Goal: Find specific page/section: Find specific page/section

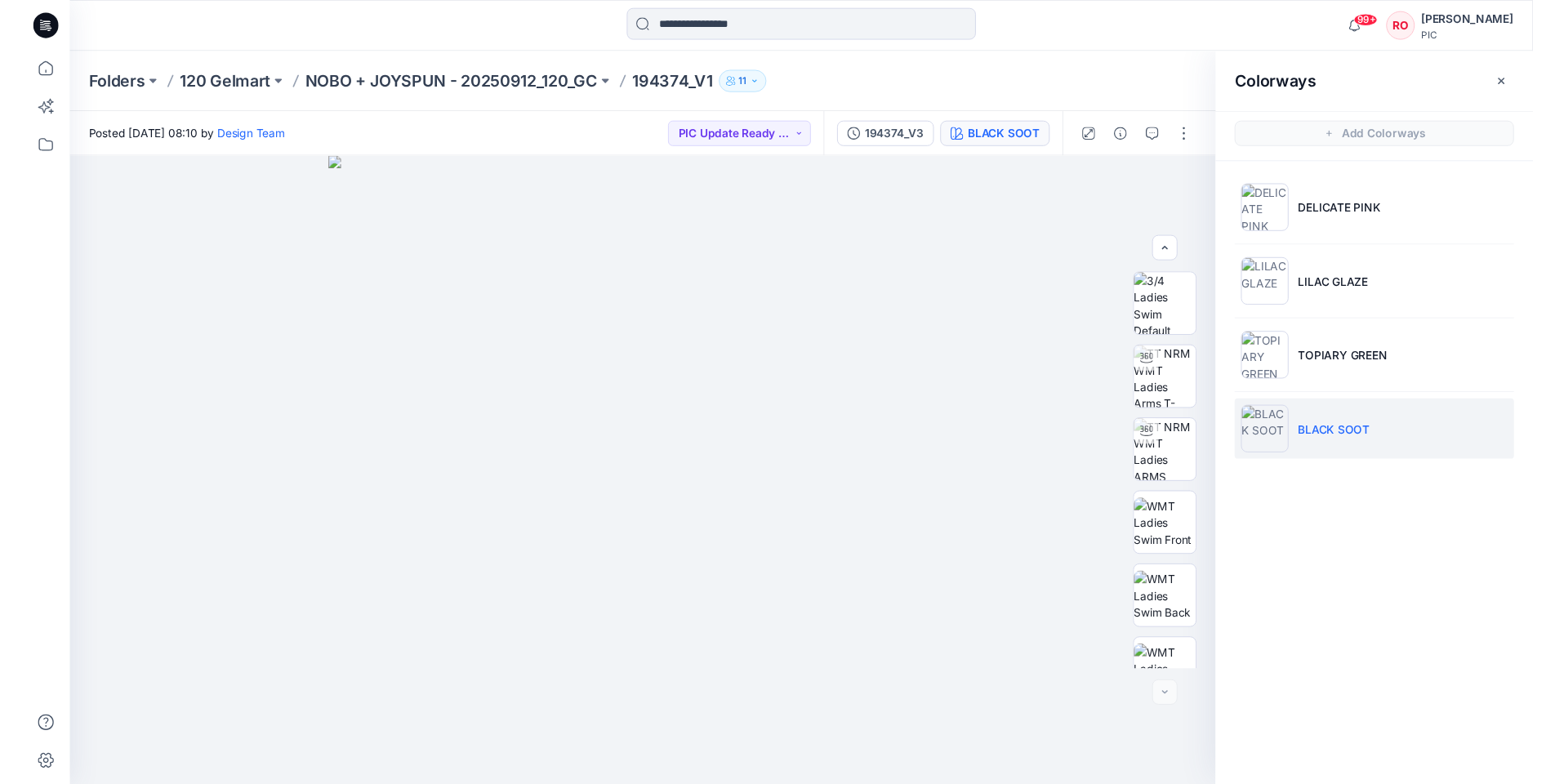
scroll to position [333, 0]
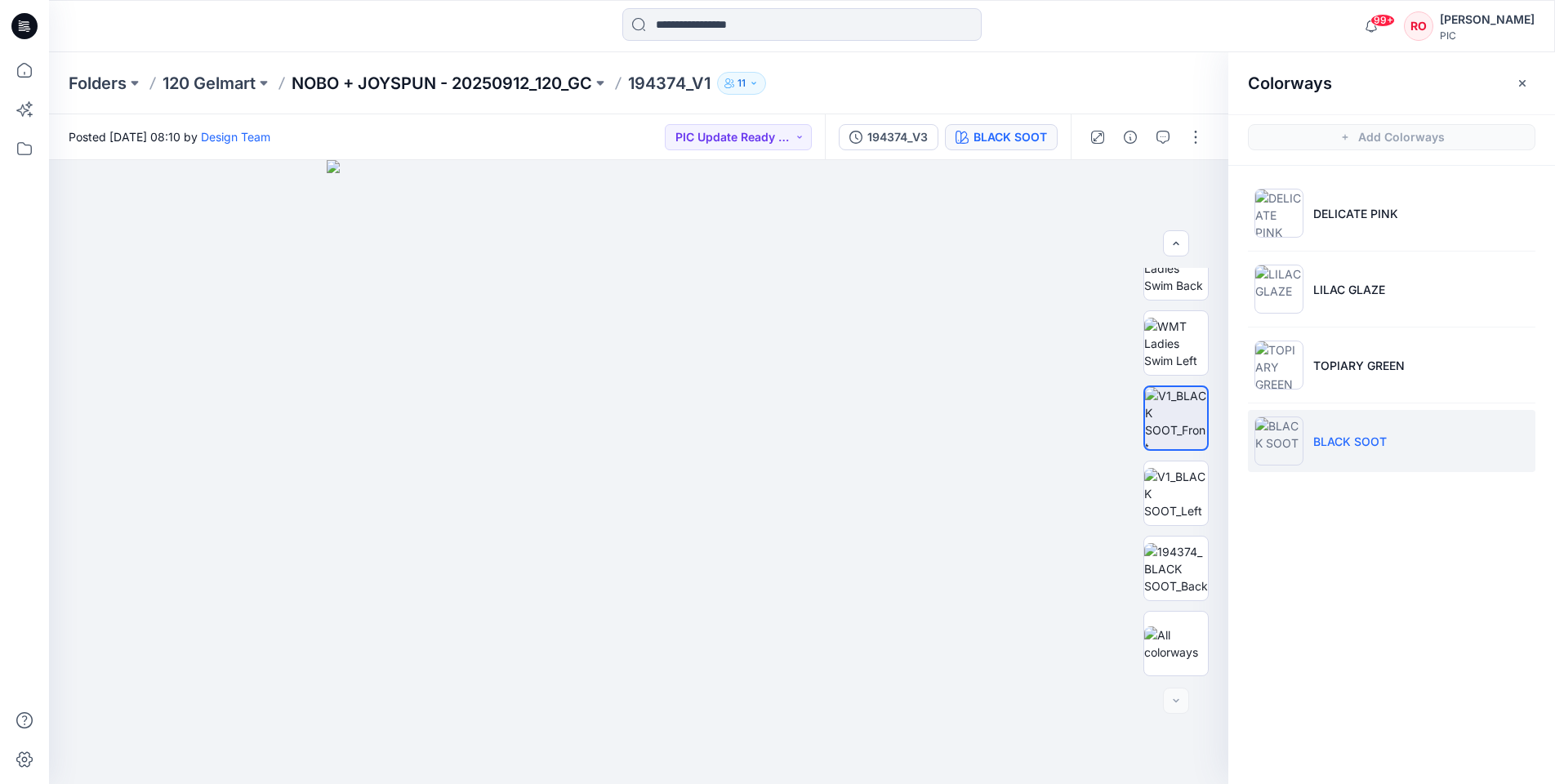
click at [349, 79] on p "NOBO + JOYSPUN - 20250912_120_GC" at bounding box center [441, 83] width 301 height 23
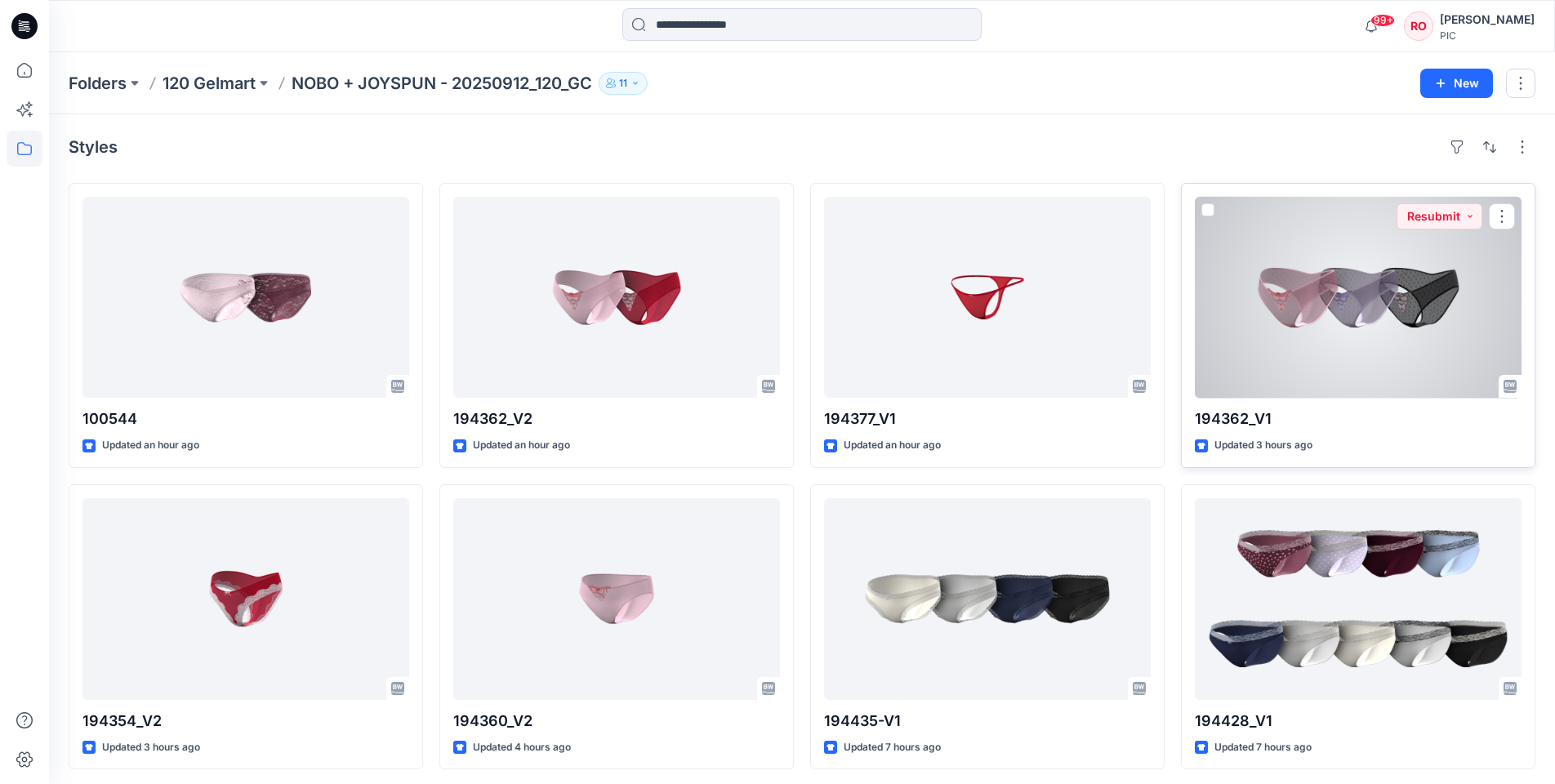
click at [1305, 336] on div at bounding box center [1358, 297] width 327 height 201
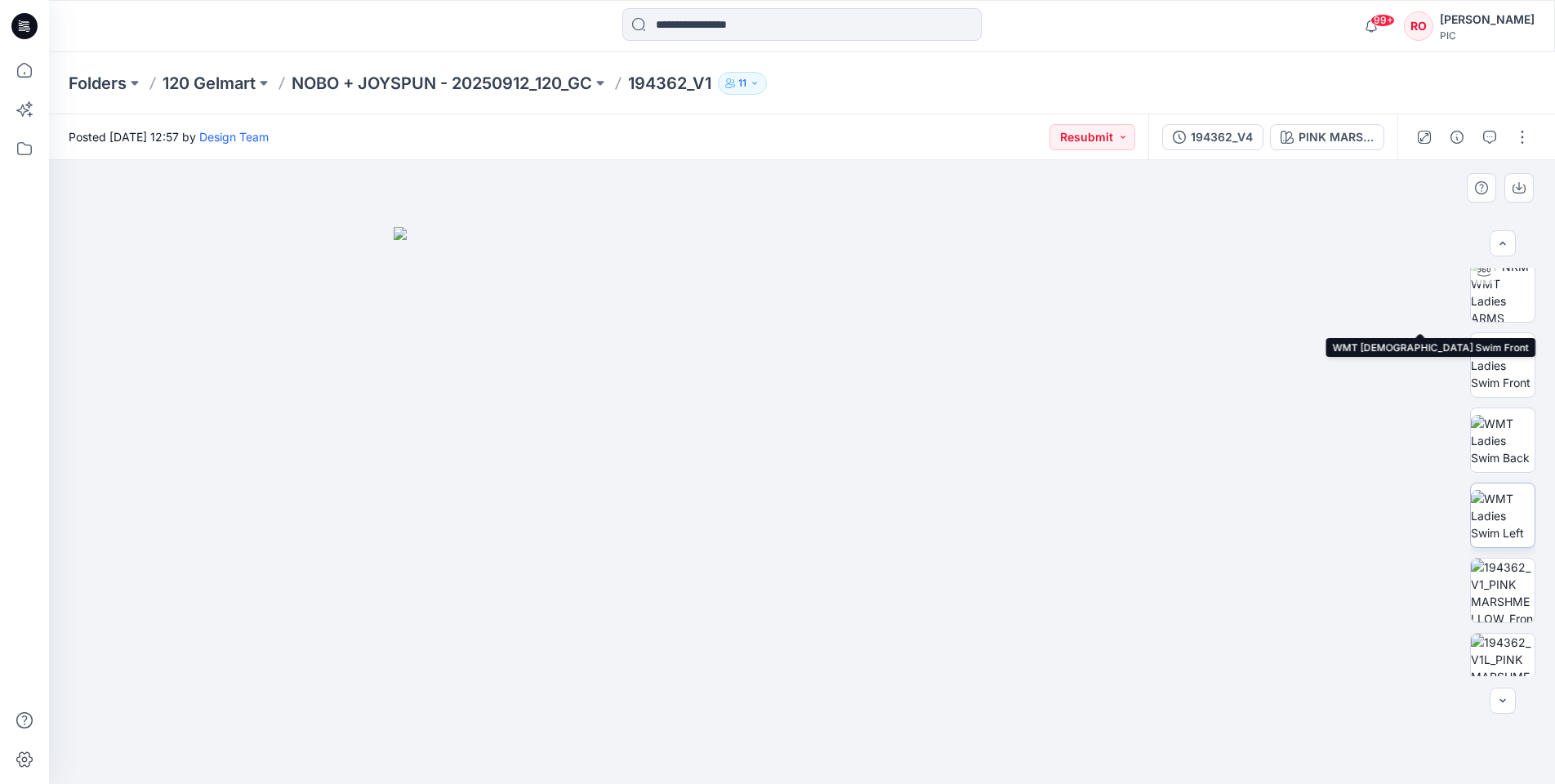
scroll to position [227, 0]
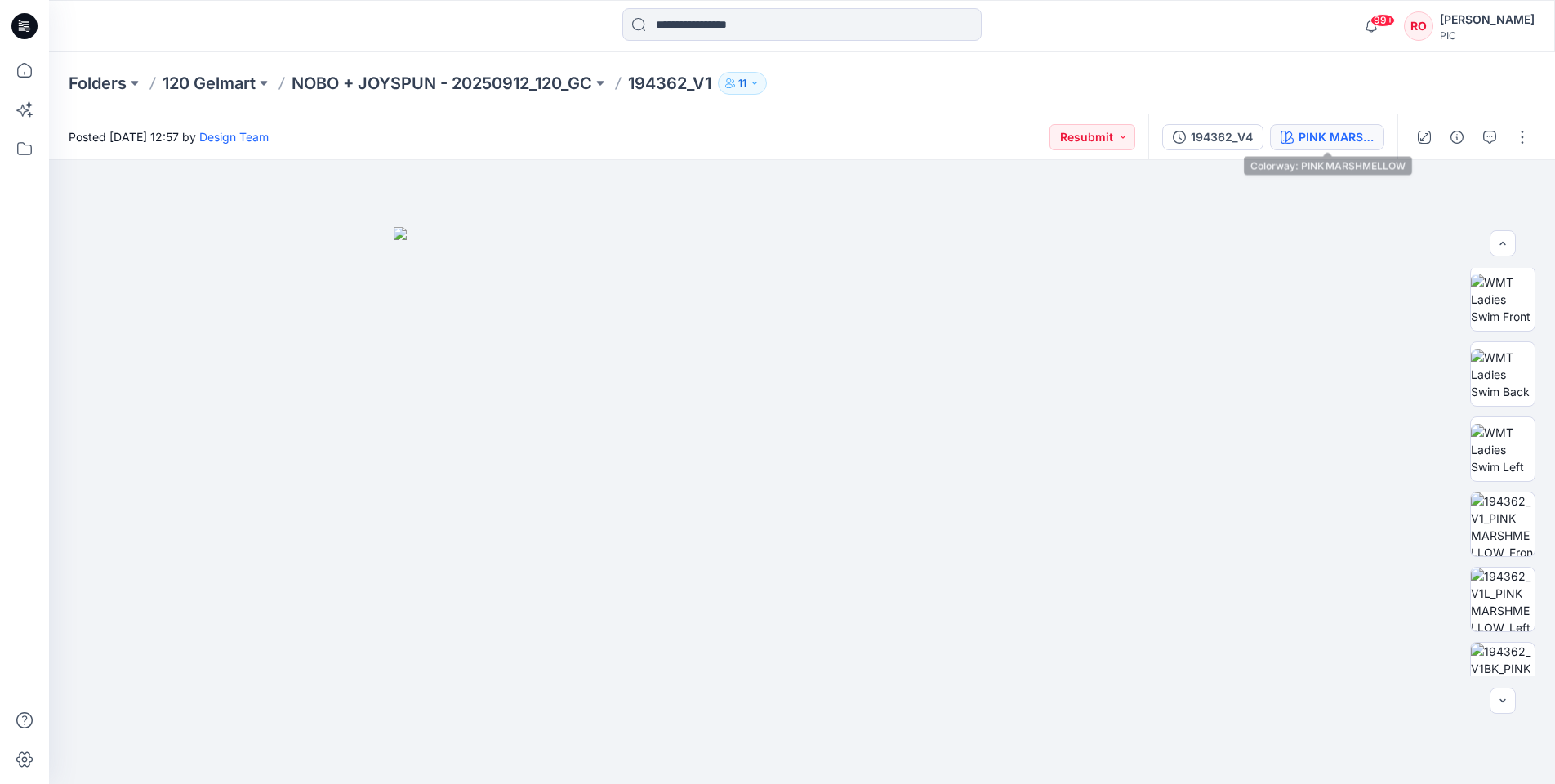
click at [1349, 135] on div "PINK MARSHMELLOW" at bounding box center [1336, 136] width 76 height 18
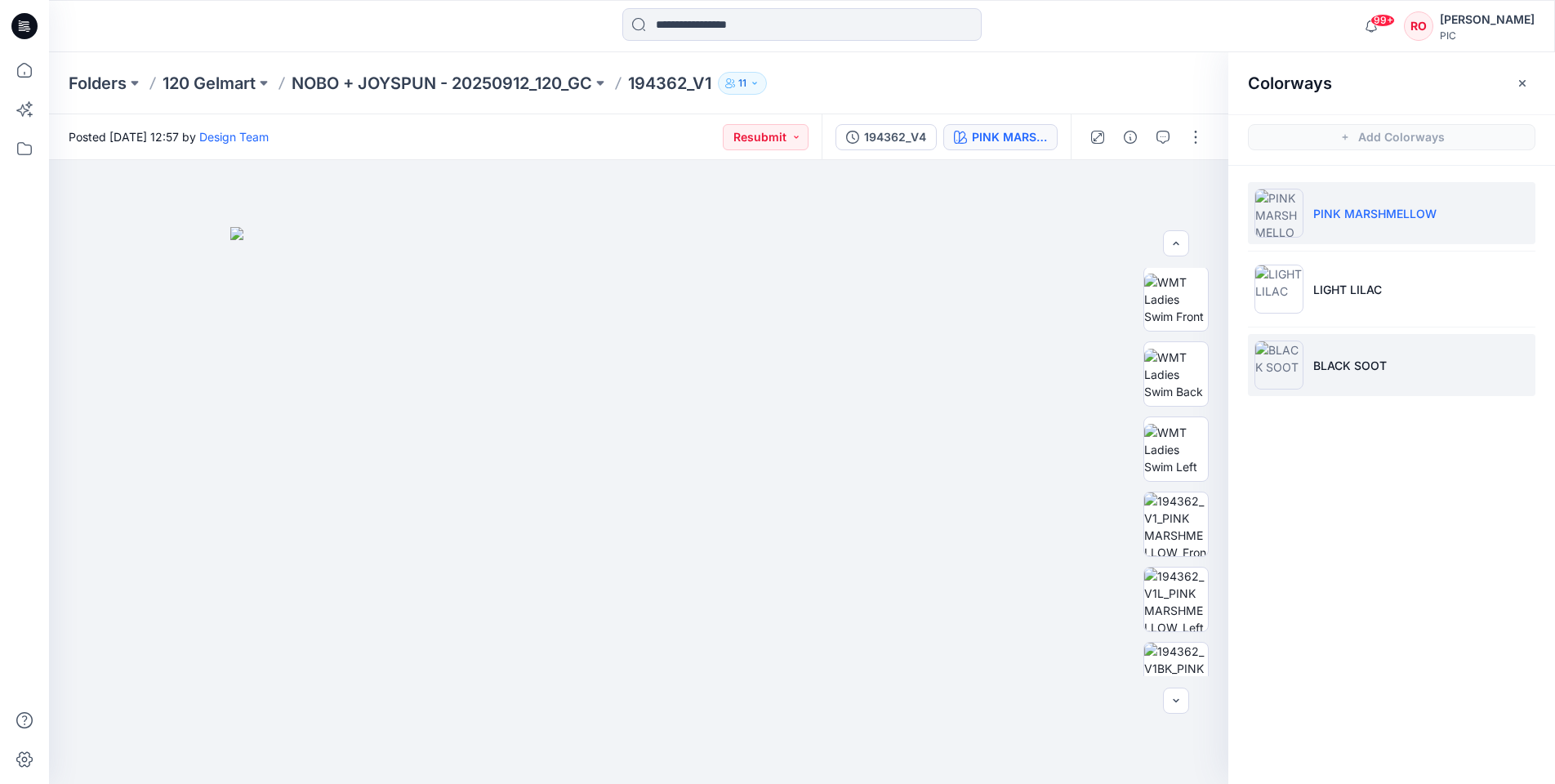
click at [1359, 347] on li "BLACK SOOT" at bounding box center [1392, 365] width 287 height 63
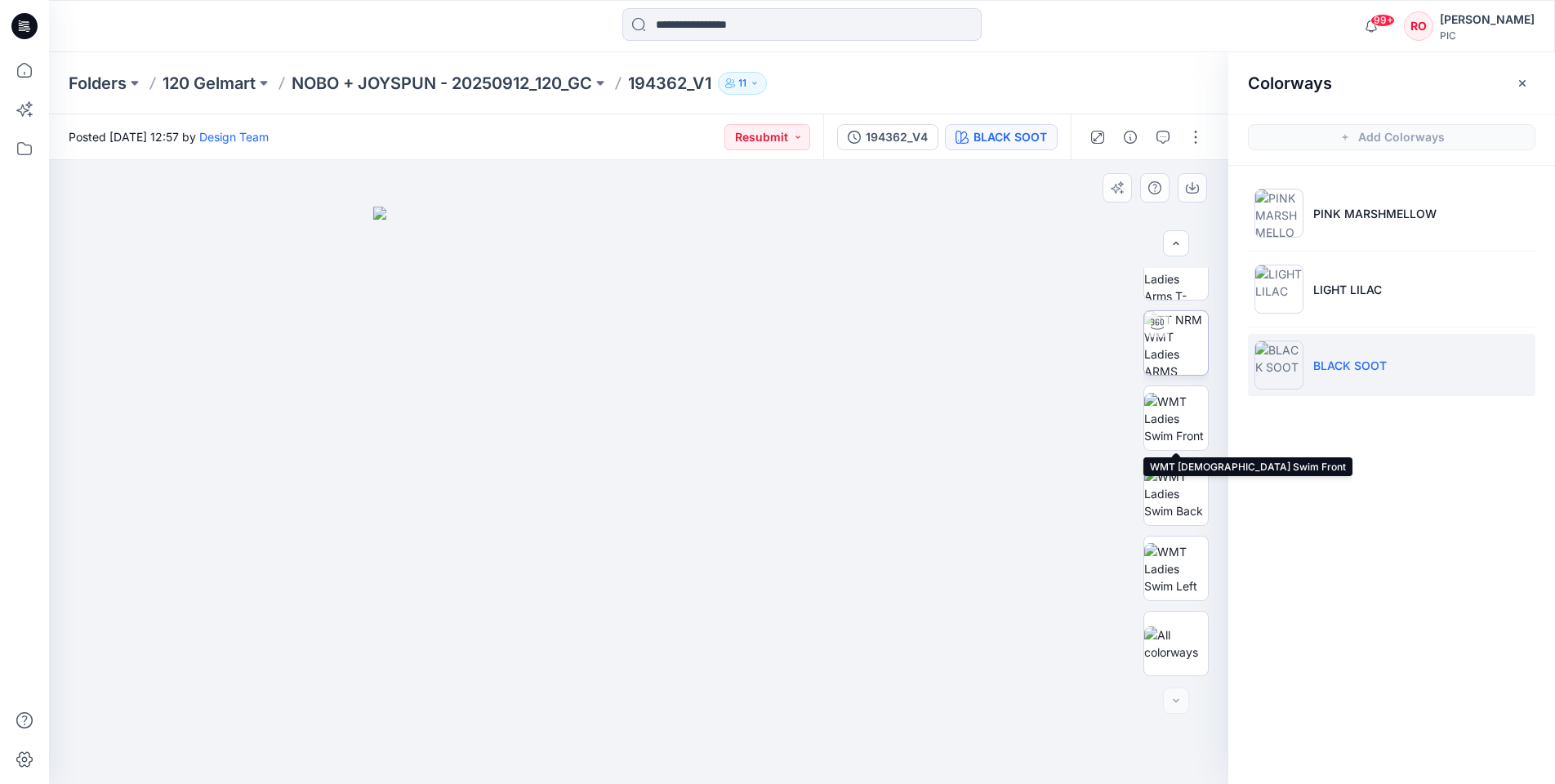
scroll to position [0, 0]
click at [545, 83] on p "NOBO + JOYSPUN - 20250912_120_GC" at bounding box center [441, 83] width 301 height 23
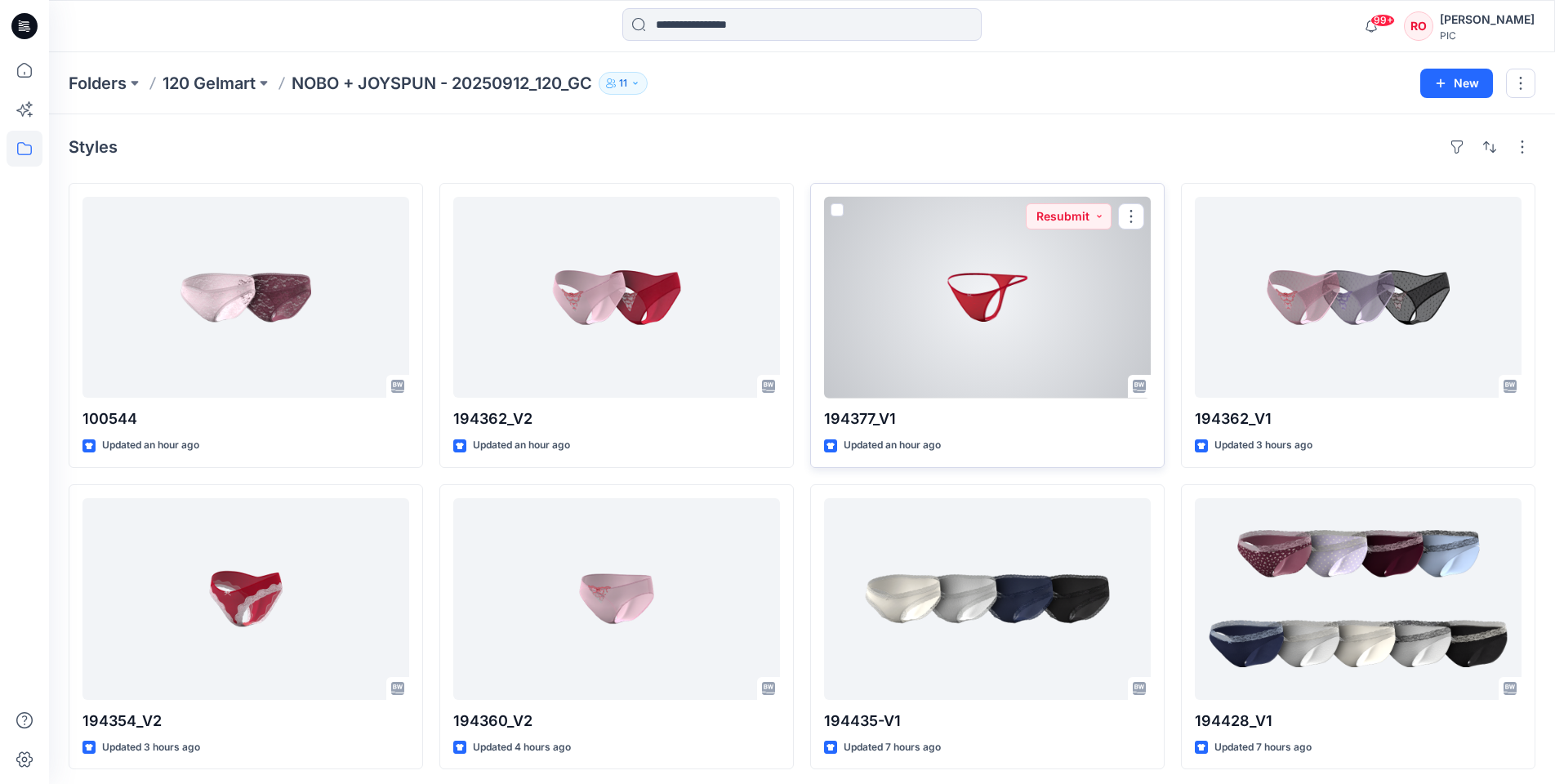
click at [897, 256] on div at bounding box center [988, 297] width 327 height 201
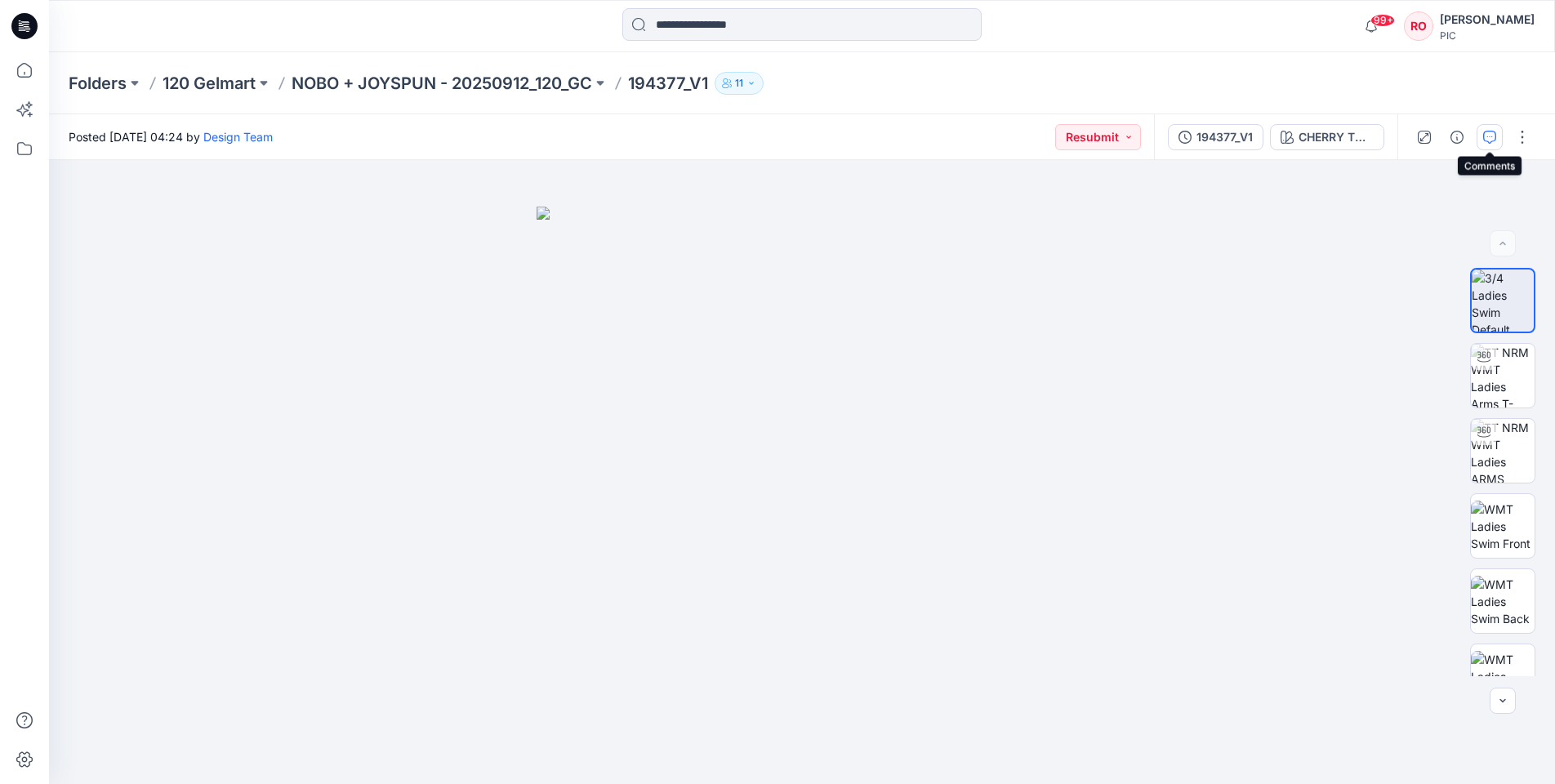
click at [1492, 125] on button "button" at bounding box center [1490, 137] width 26 height 26
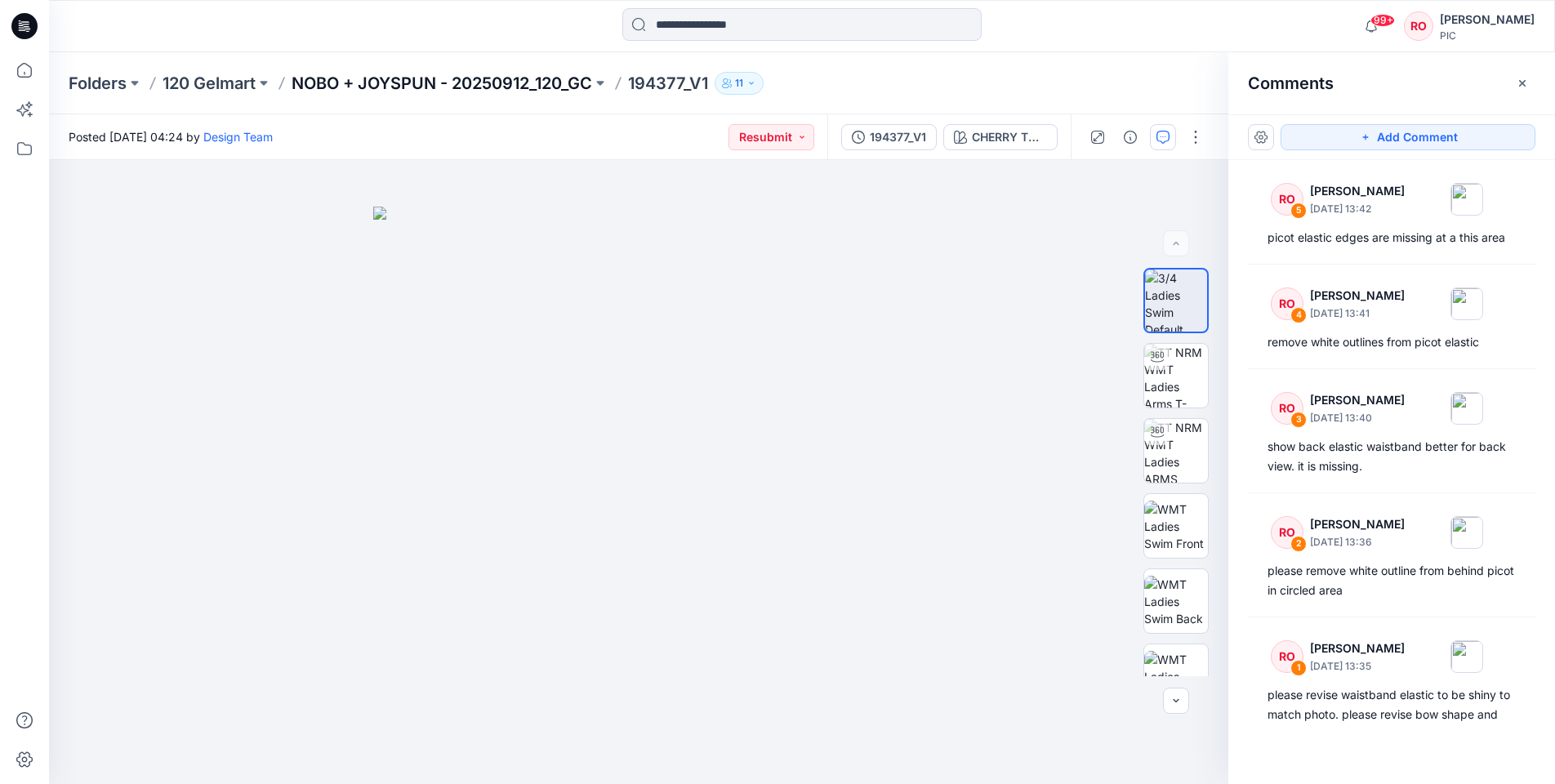
click at [515, 88] on p "NOBO + JOYSPUN - 20250912_120_GC" at bounding box center [441, 83] width 301 height 23
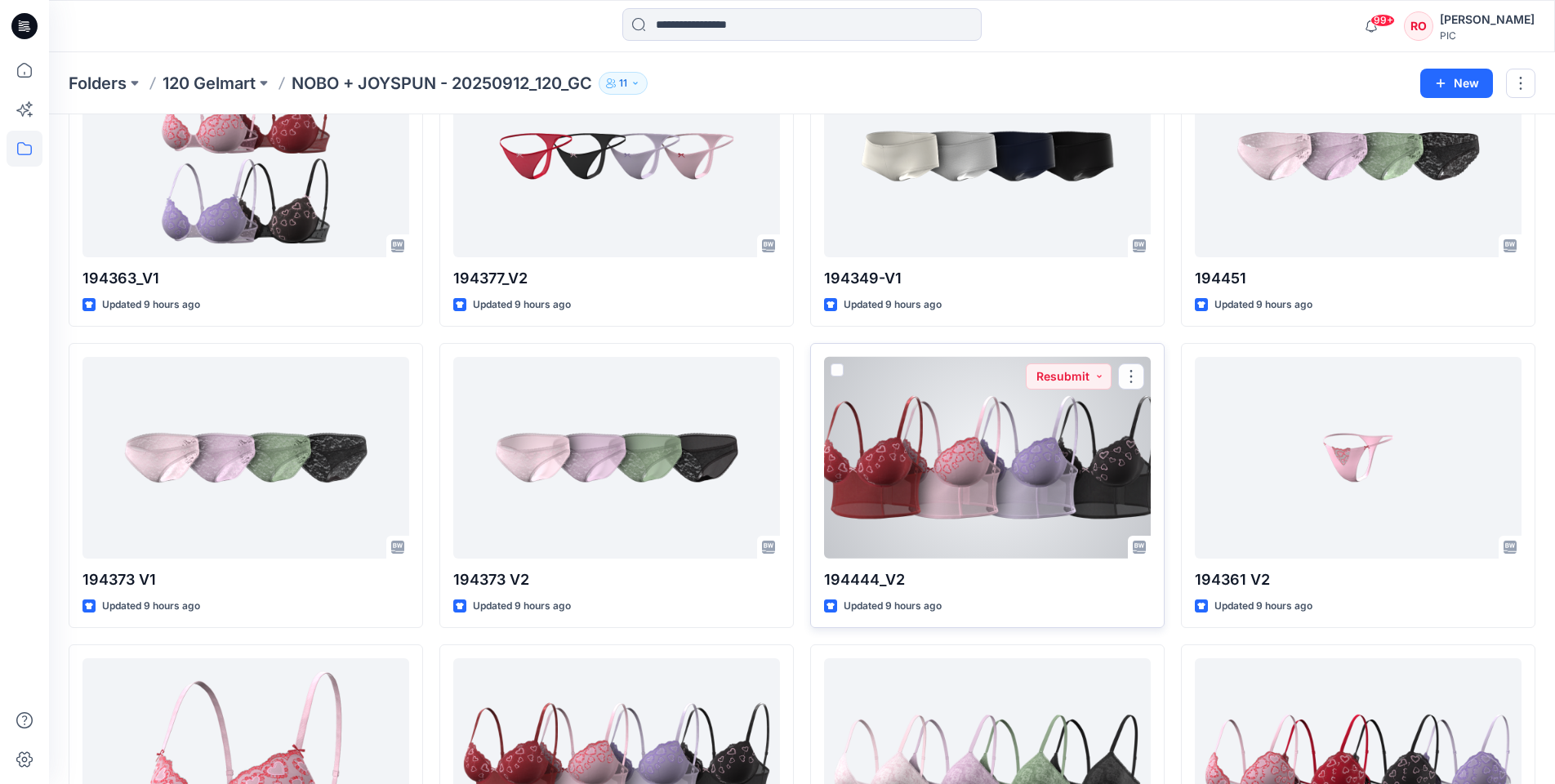
scroll to position [1951, 0]
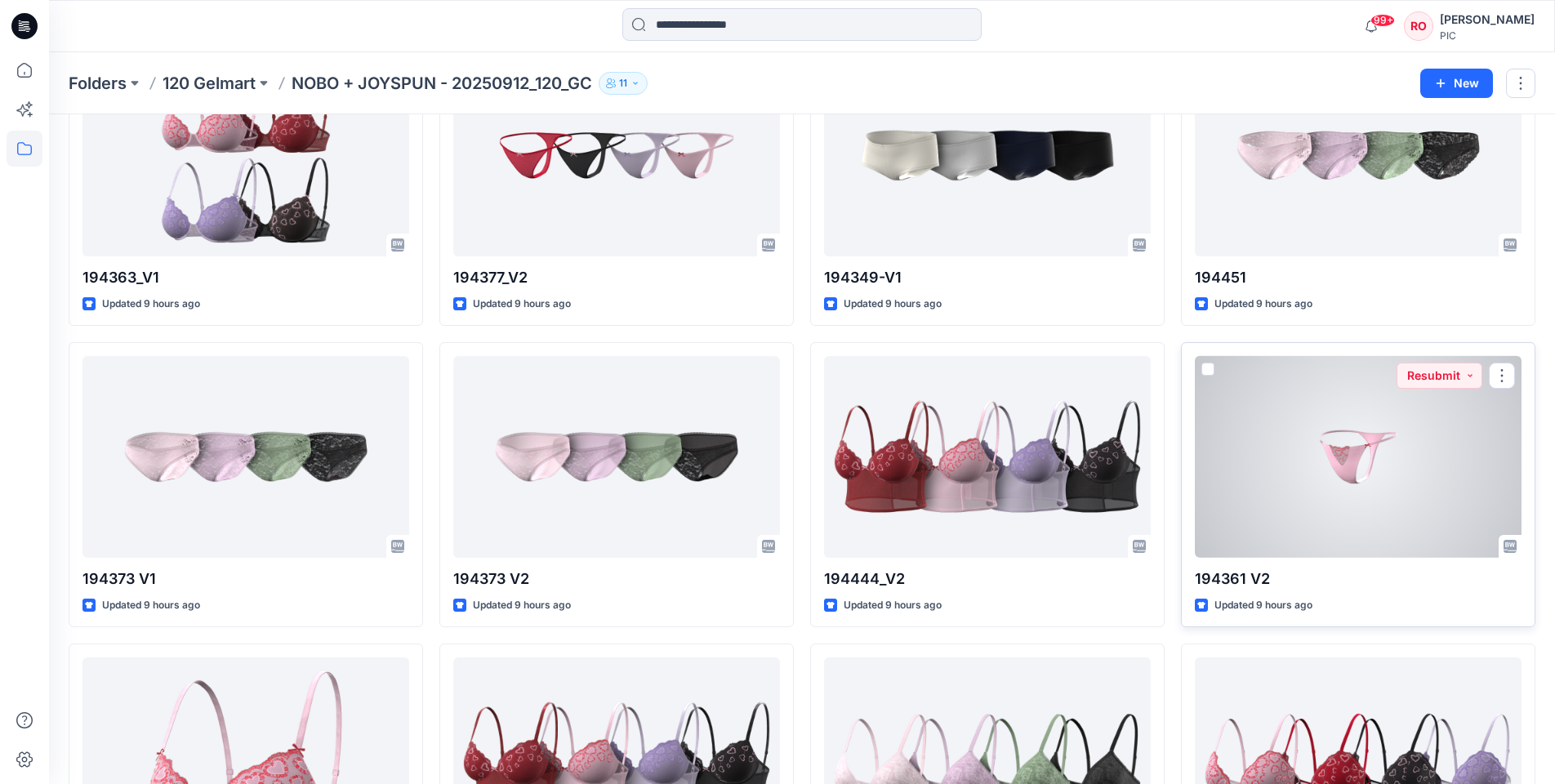
click at [1256, 405] on div at bounding box center [1358, 456] width 327 height 201
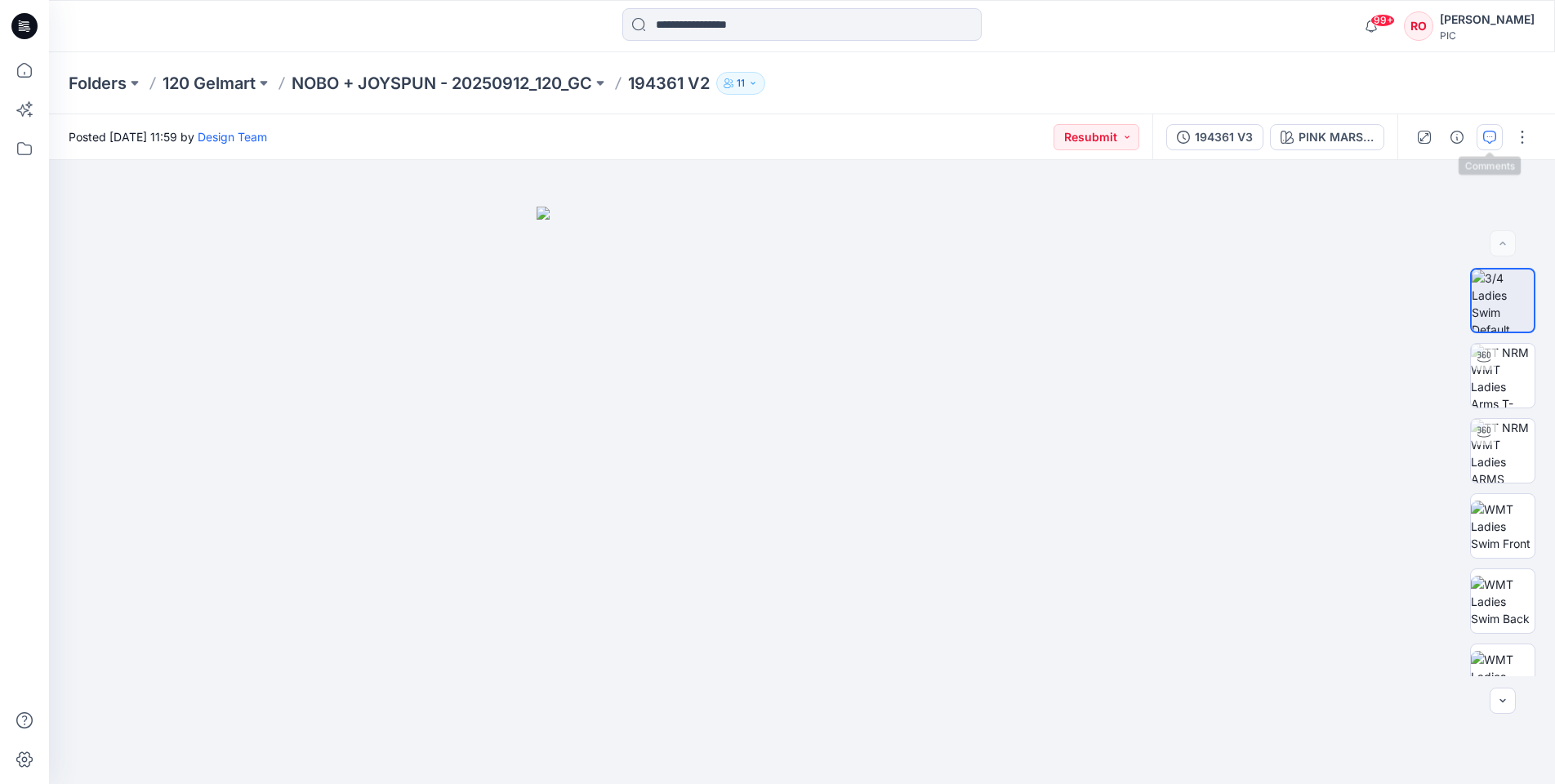
click at [1497, 133] on button "button" at bounding box center [1490, 137] width 26 height 26
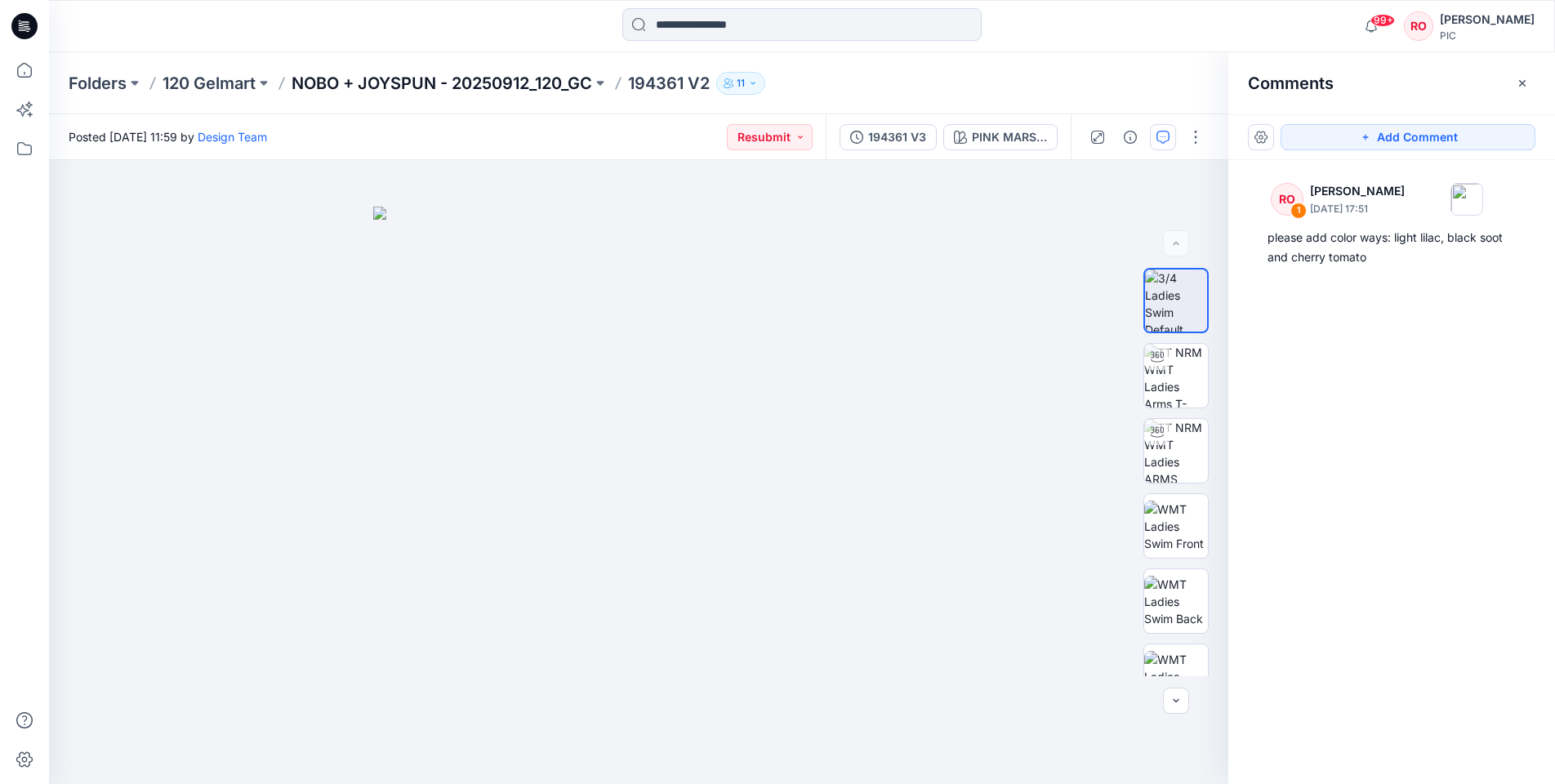
click at [489, 82] on p "NOBO + JOYSPUN - 20250912_120_GC" at bounding box center [441, 83] width 301 height 23
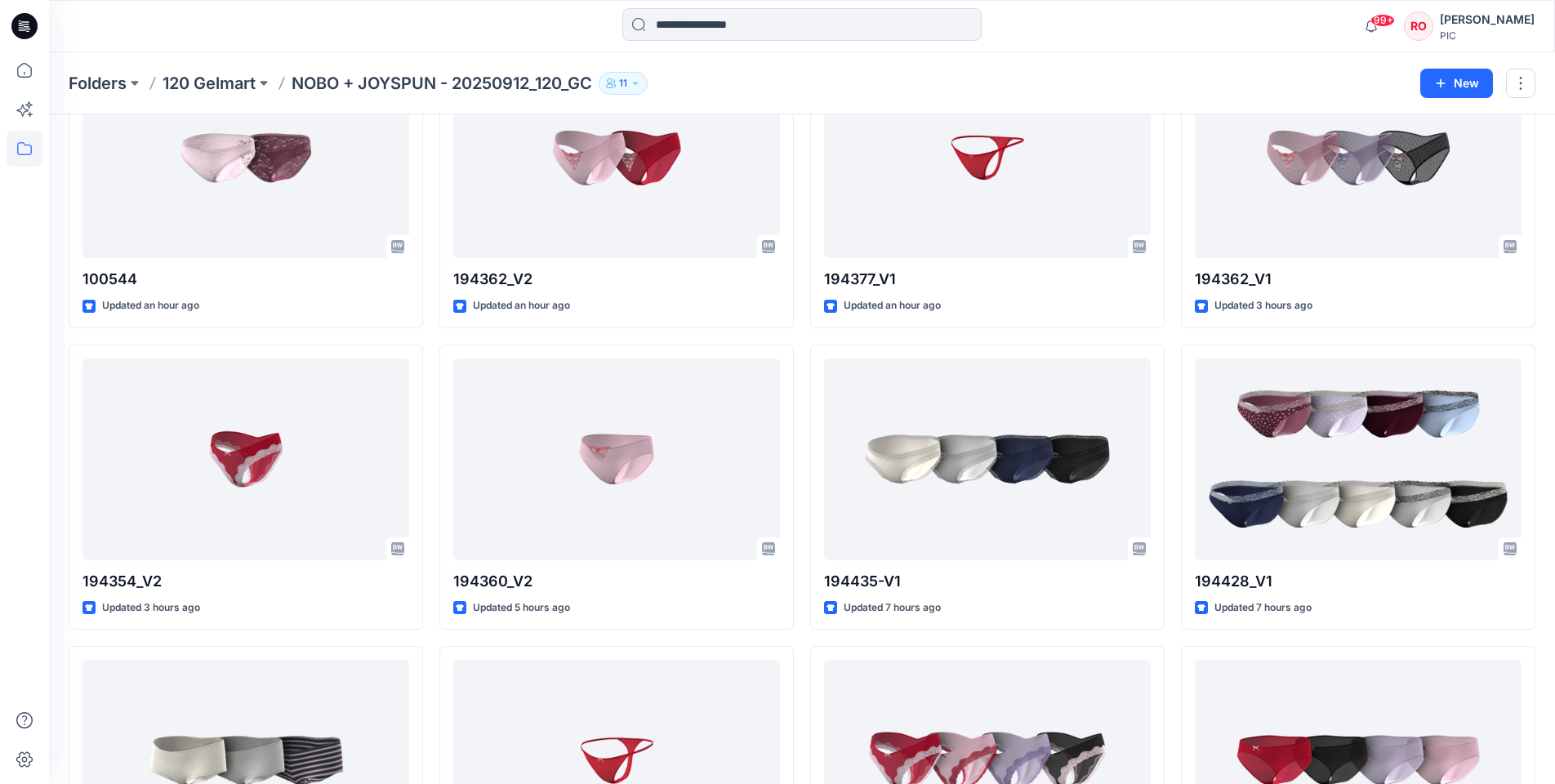
scroll to position [137, 0]
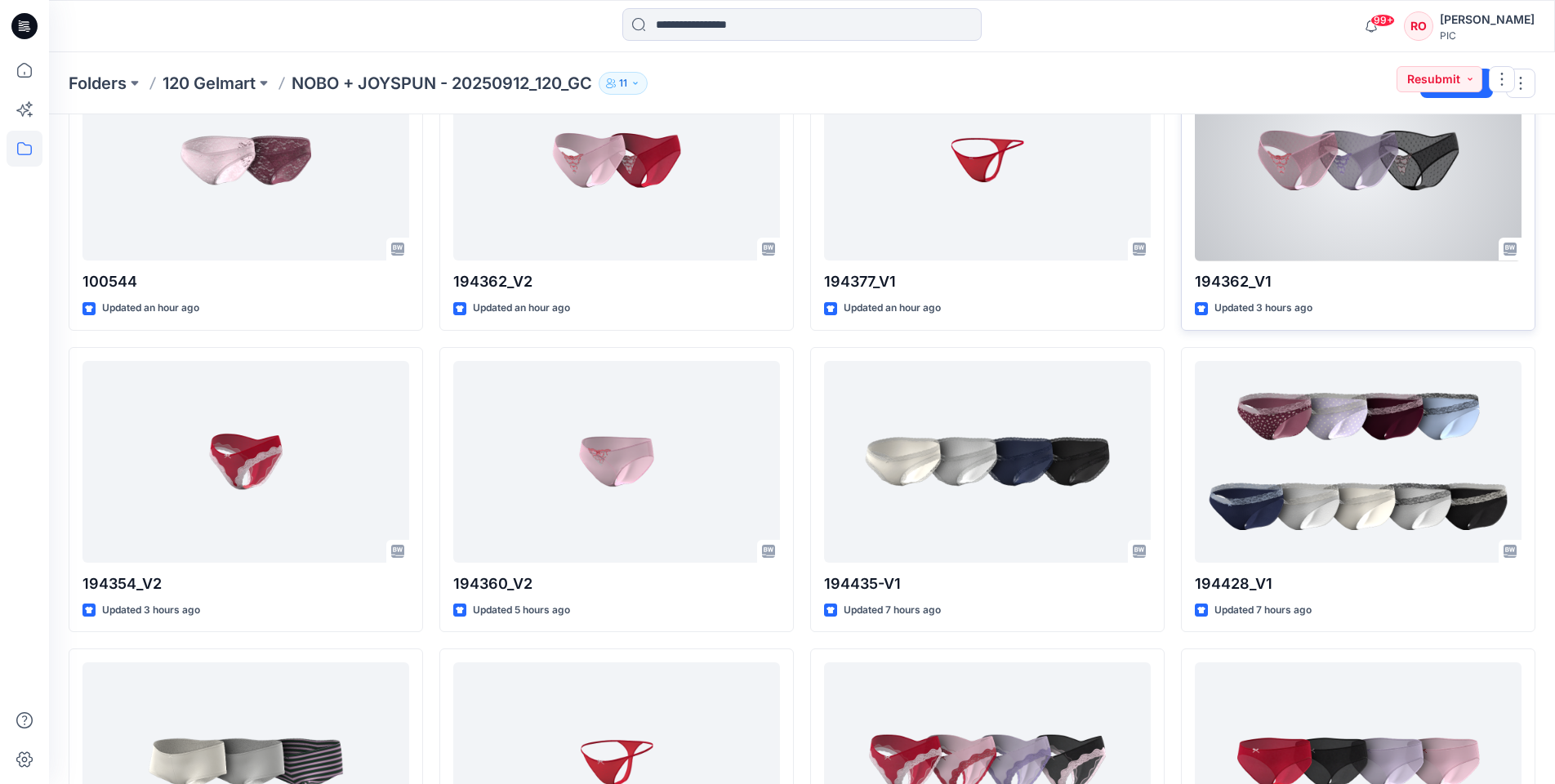
click at [1295, 231] on div at bounding box center [1358, 160] width 327 height 201
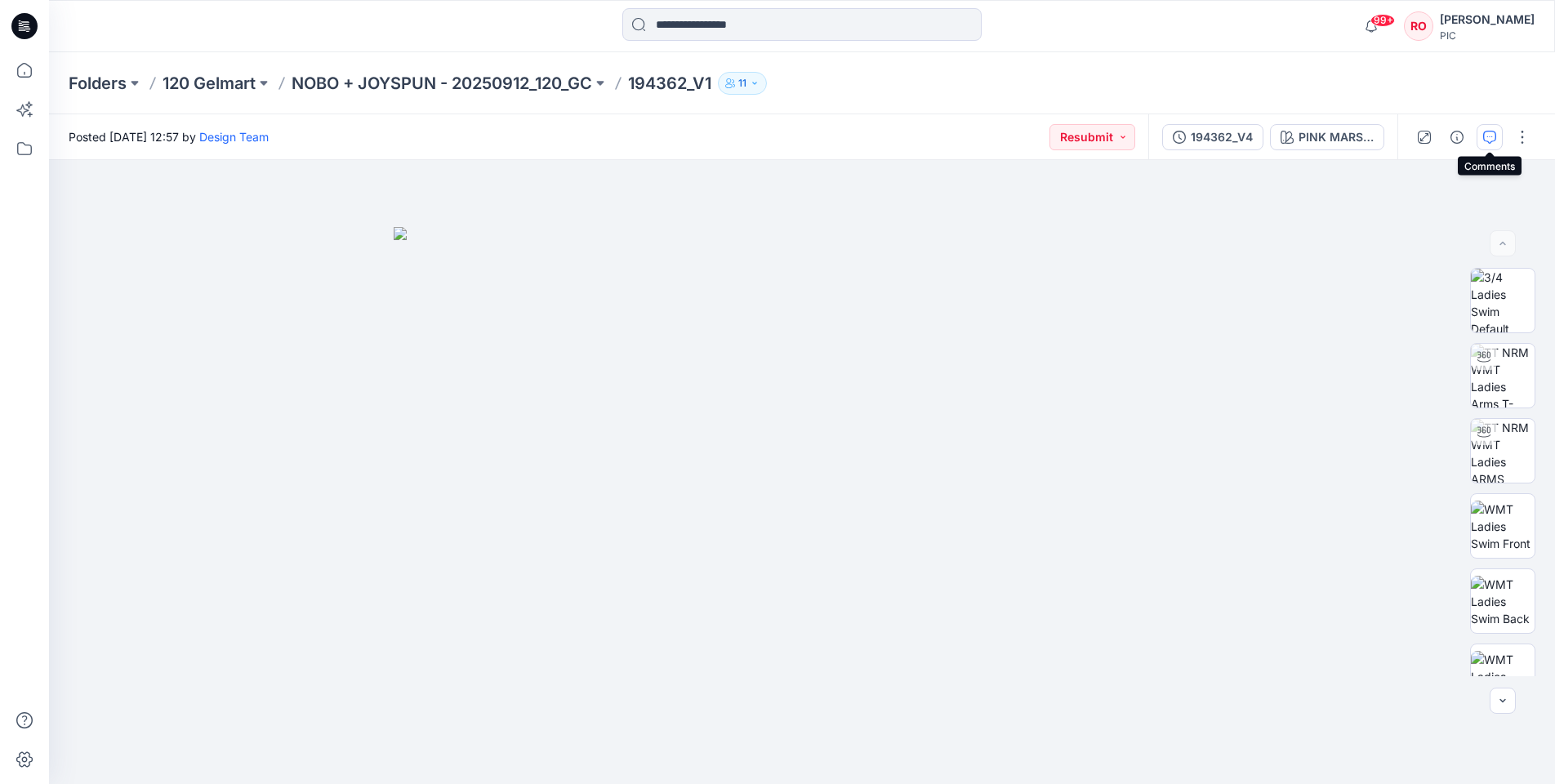
click at [1489, 134] on icon "button" at bounding box center [1490, 137] width 13 height 13
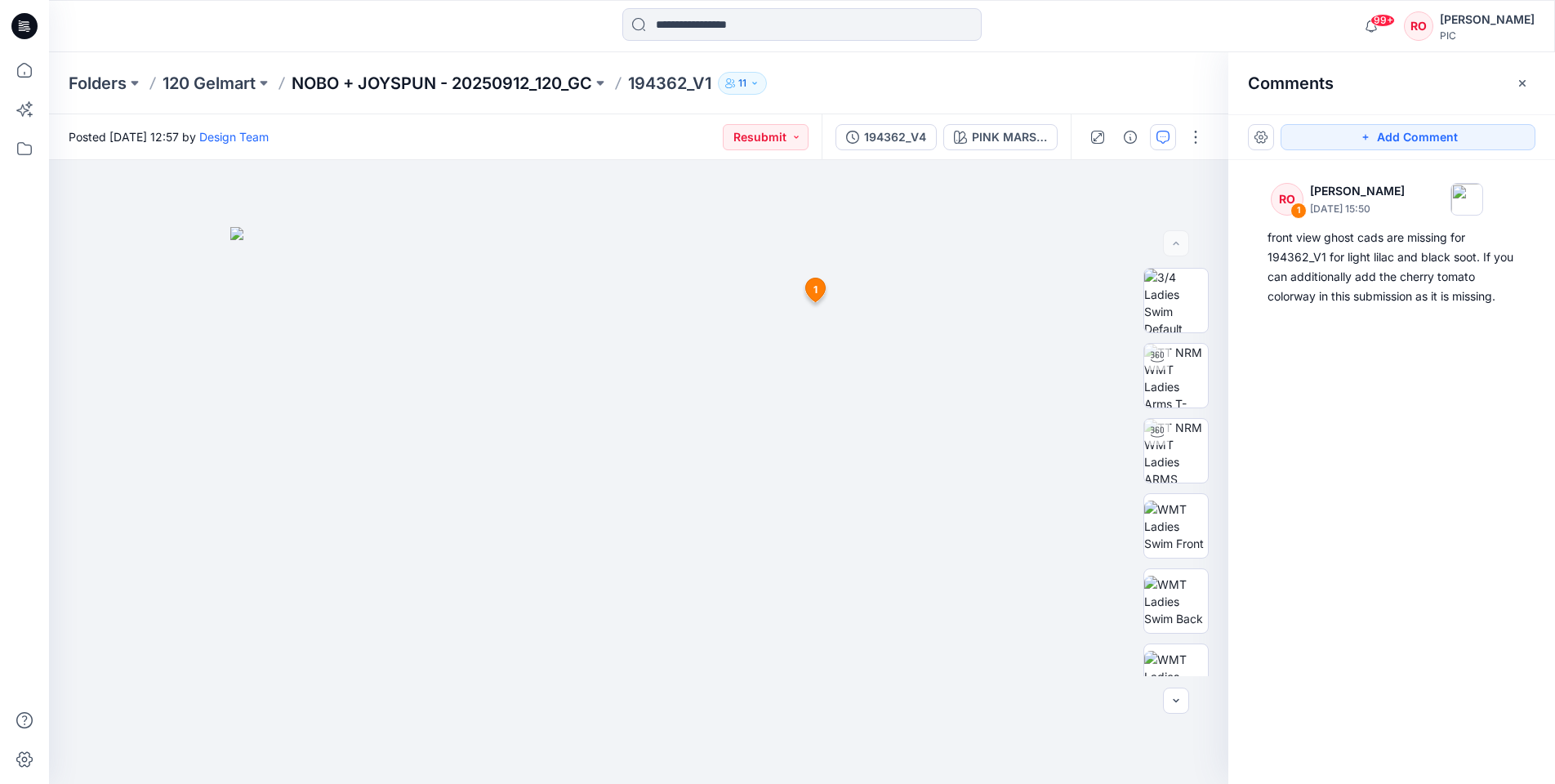
click at [528, 83] on p "NOBO + JOYSPUN - 20250912_120_GC" at bounding box center [441, 83] width 301 height 23
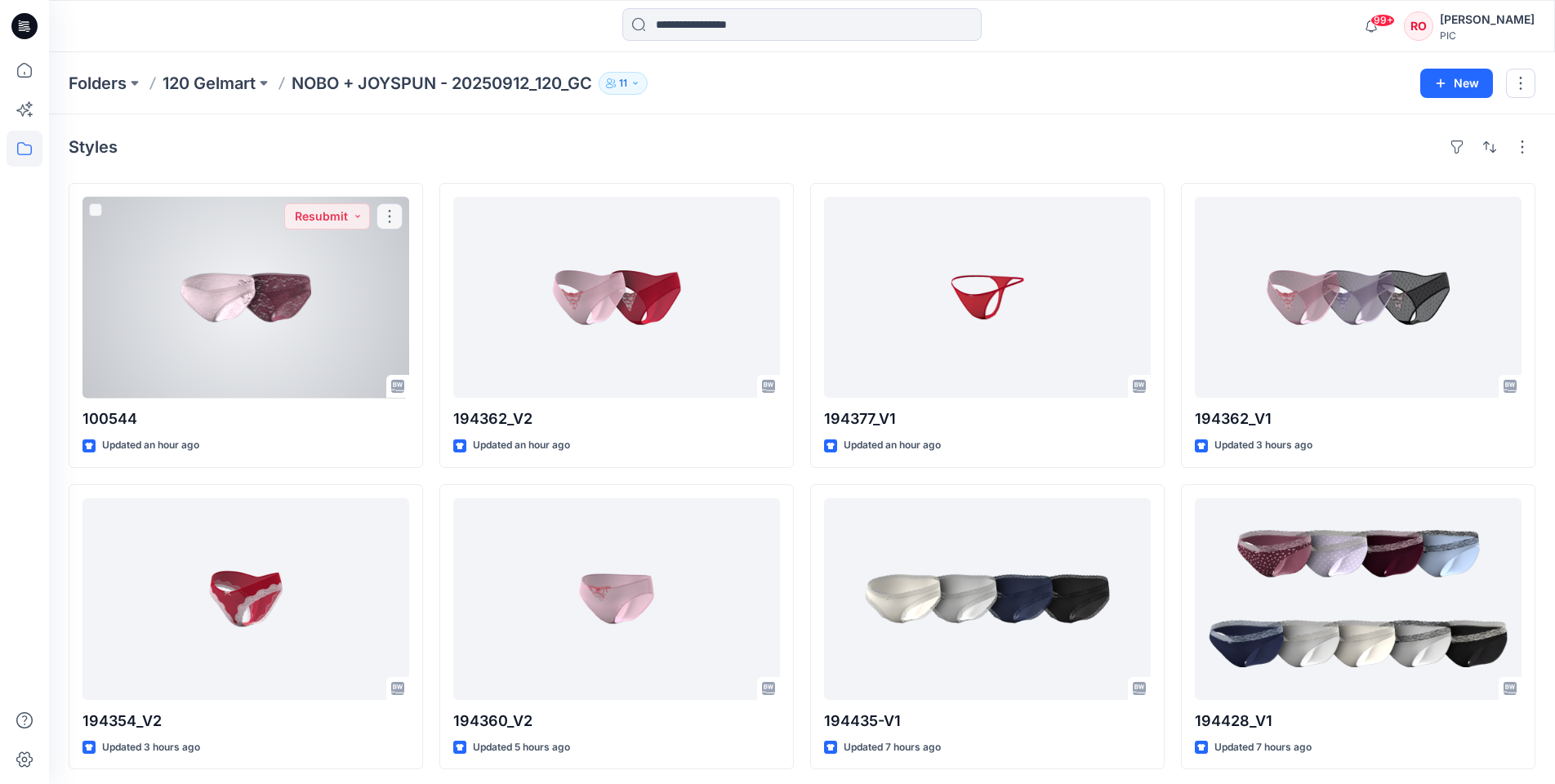
click at [353, 325] on div at bounding box center [245, 297] width 327 height 201
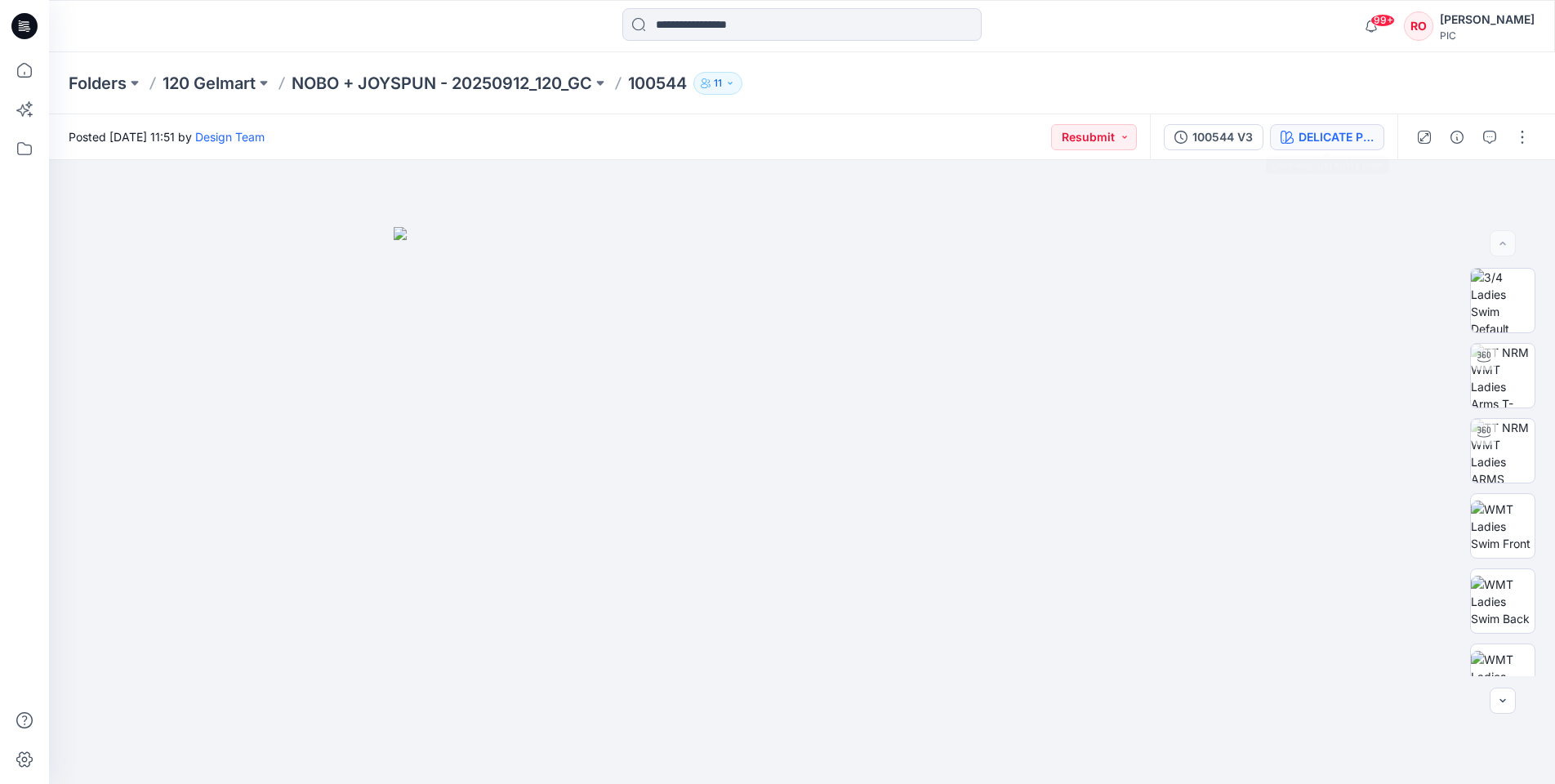
click at [1311, 147] on button "DELICATE PINK" at bounding box center [1327, 137] width 115 height 26
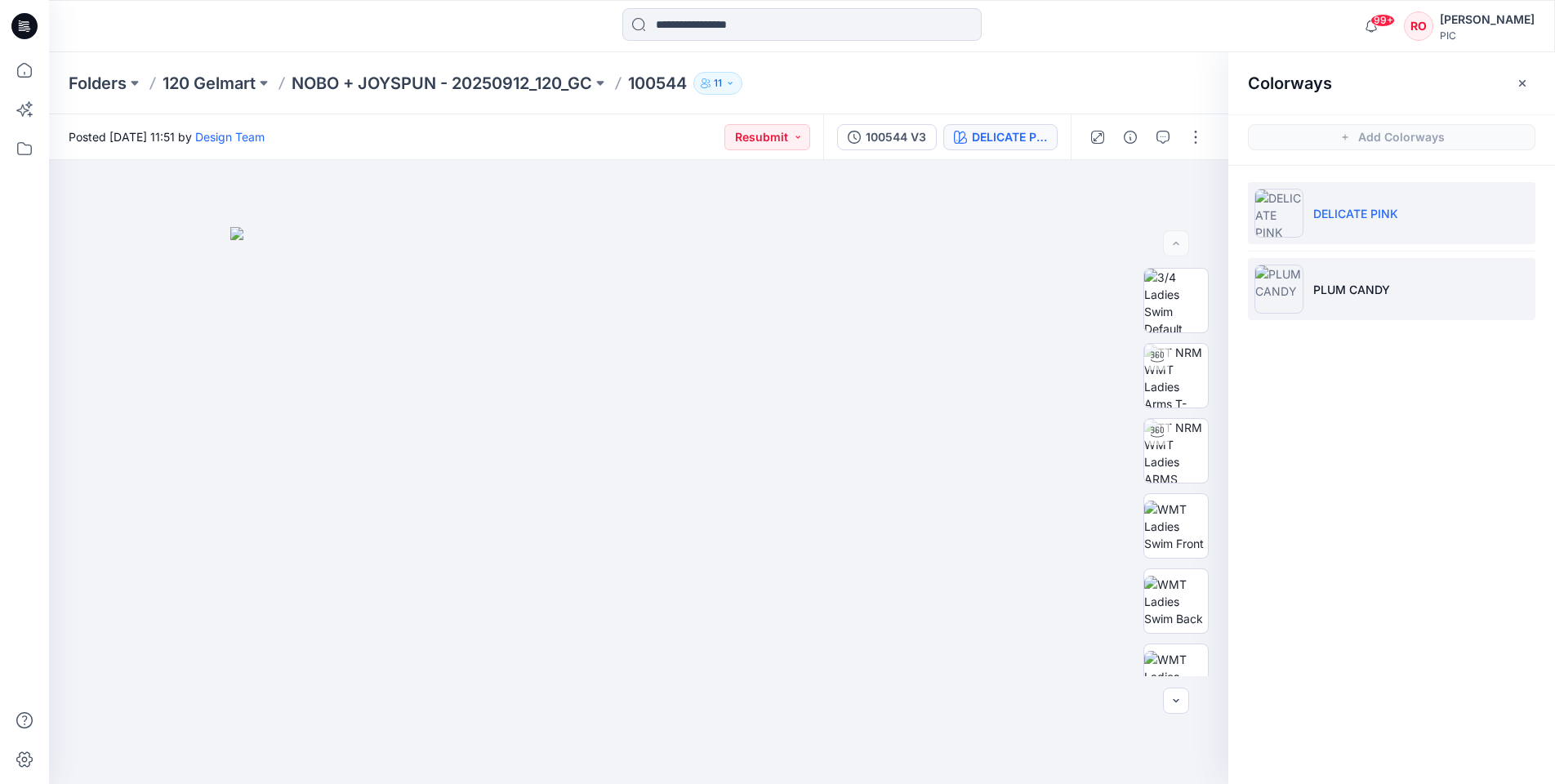
click at [1299, 278] on img at bounding box center [1279, 289] width 49 height 49
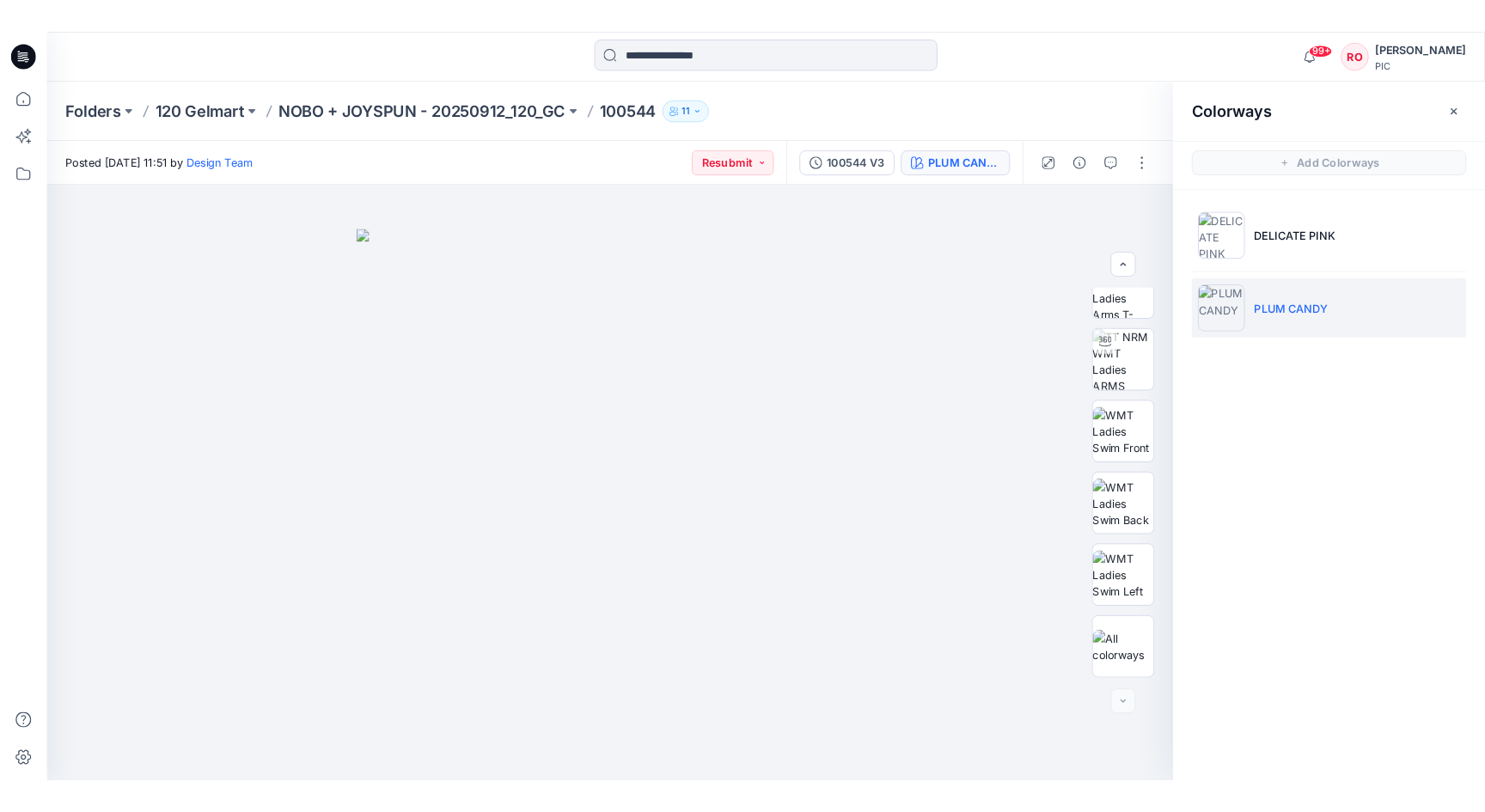
scroll to position [114, 0]
